Goal: Unclear

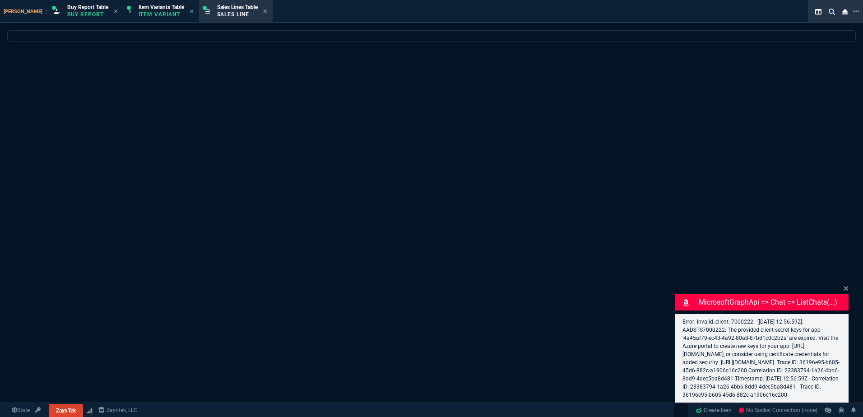
select select "1: BROV"
select select
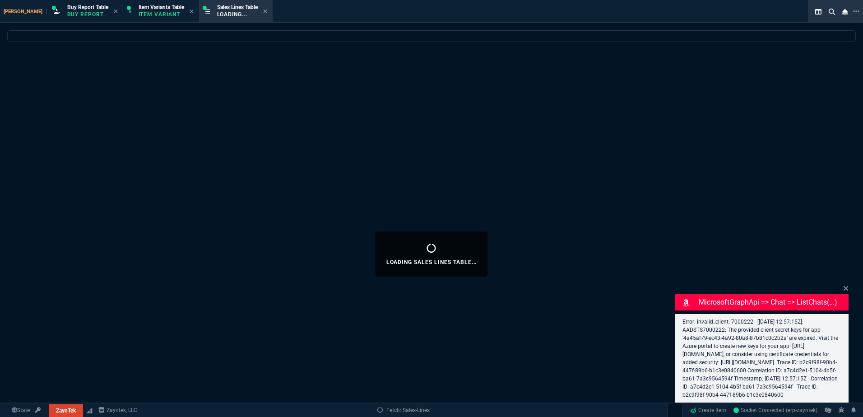
select select "1: BROV"
select select
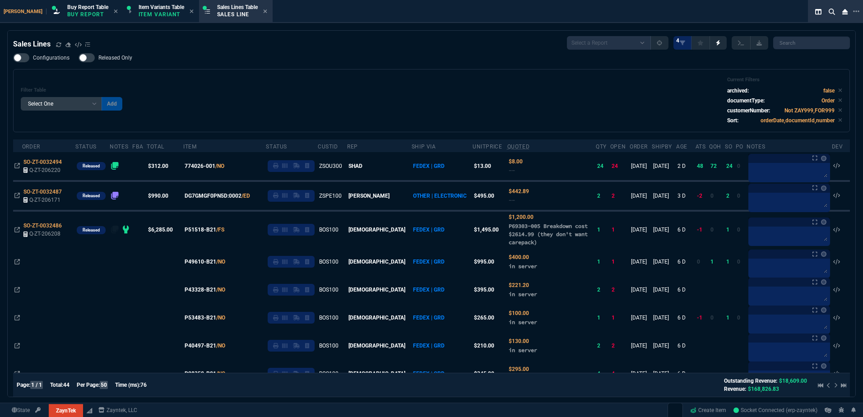
click at [376, 92] on div "Filter Table Select One Add Filter () Age () ATS () Cond (itemVariantCode) Cust…" at bounding box center [432, 101] width 822 height 48
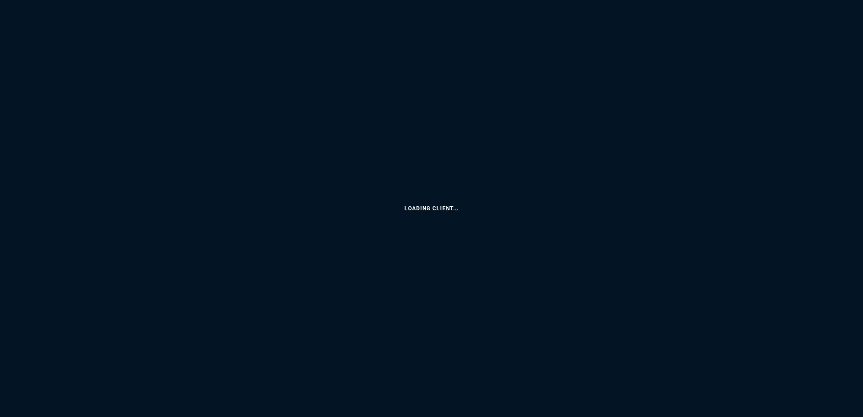
select select
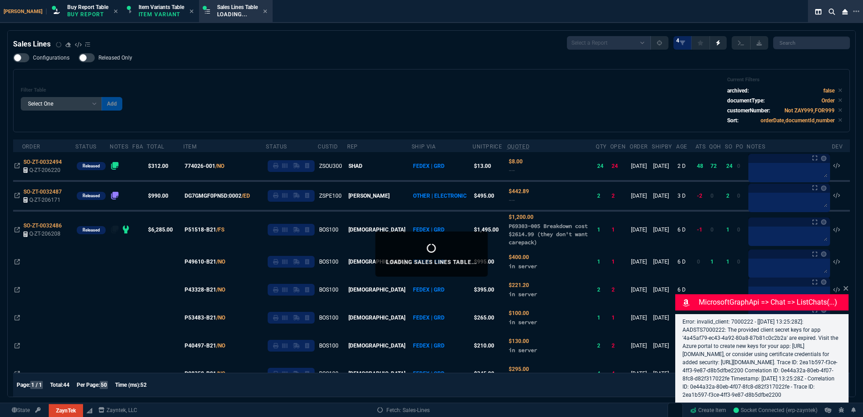
select select "1: BROV"
